Goal: Book appointment/travel/reservation

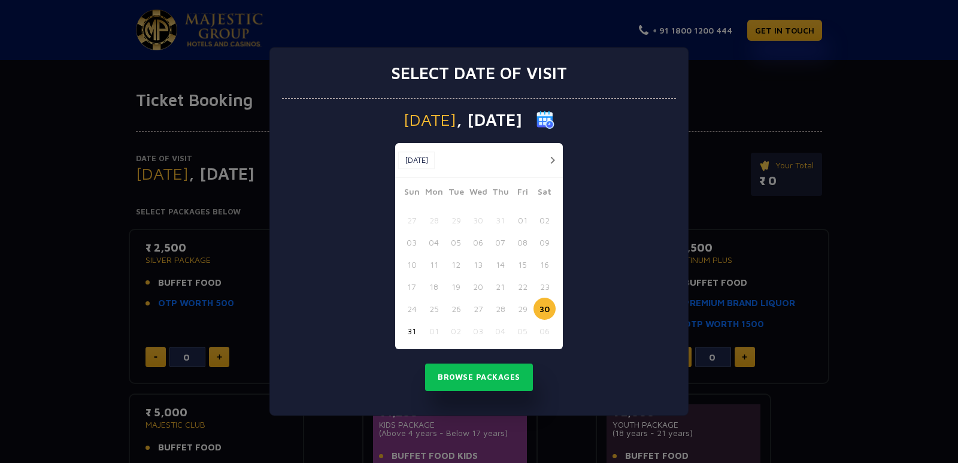
click at [549, 155] on button "button" at bounding box center [552, 160] width 15 height 15
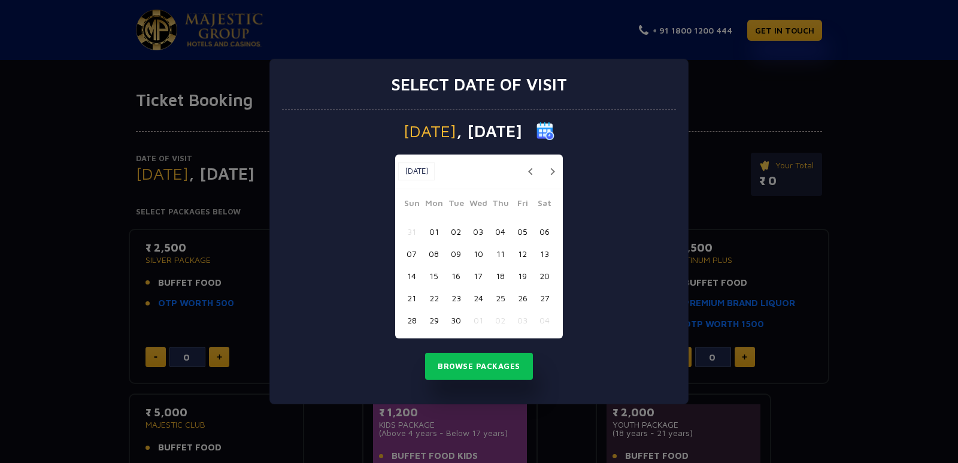
click at [549, 155] on div "[DATE] [DATE]" at bounding box center [479, 172] width 168 height 35
click at [548, 174] on button "button" at bounding box center [552, 171] width 15 height 15
click at [555, 170] on button "button" at bounding box center [552, 171] width 15 height 15
click at [435, 298] on button "20" at bounding box center [434, 298] width 22 height 22
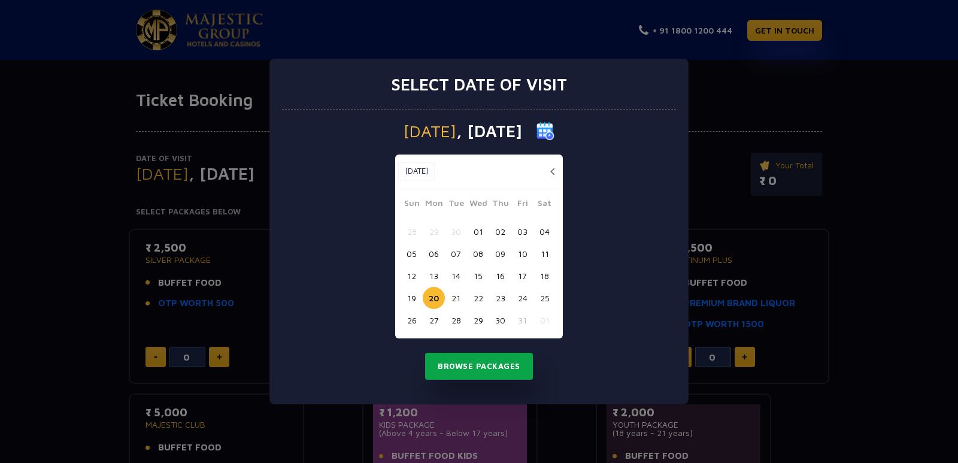
click at [473, 368] on button "Browse Packages" at bounding box center [479, 367] width 108 height 28
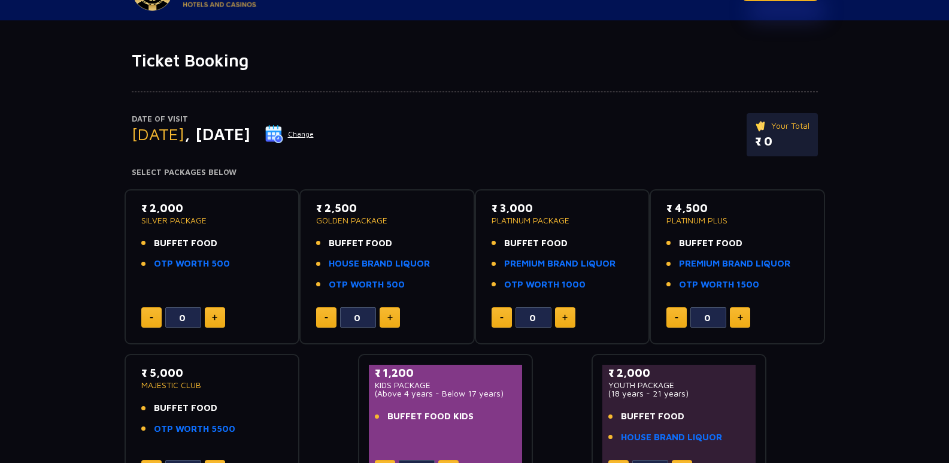
scroll to position [38, 0]
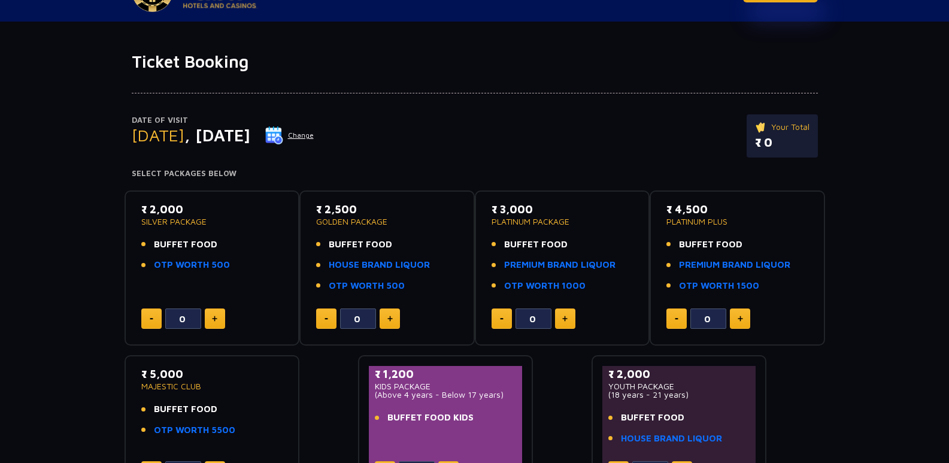
click at [389, 316] on img at bounding box center [389, 319] width 5 height 6
type input "3"
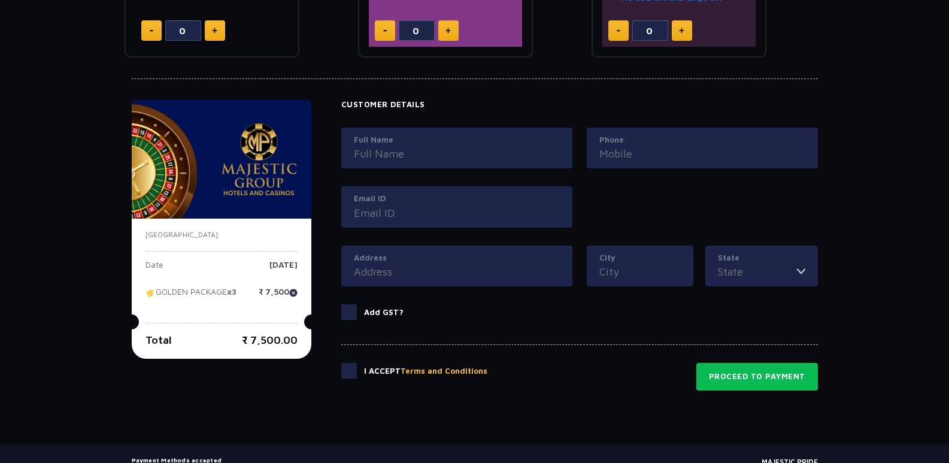
scroll to position [551, 0]
